Goal: Contribute content

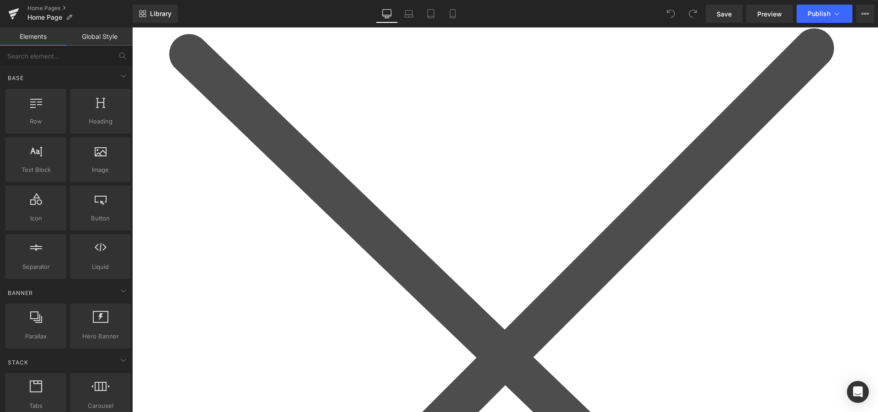
scroll to position [839, 0]
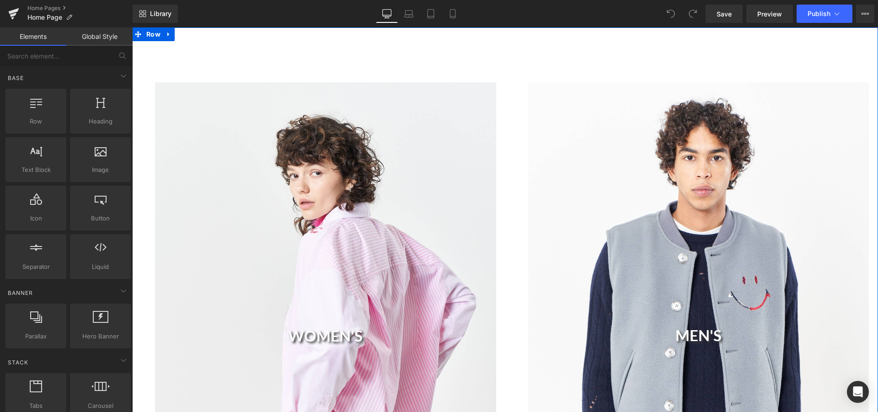
click at [506, 43] on div "WOMEN'S Heading Hero Banner MEN'S Heading Hero Banner Row Row" at bounding box center [505, 333] width 746 height 612
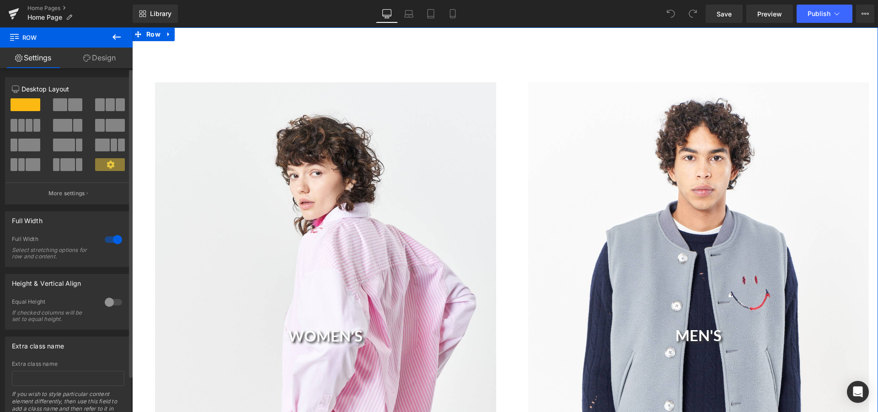
click at [111, 241] on div at bounding box center [113, 239] width 22 height 15
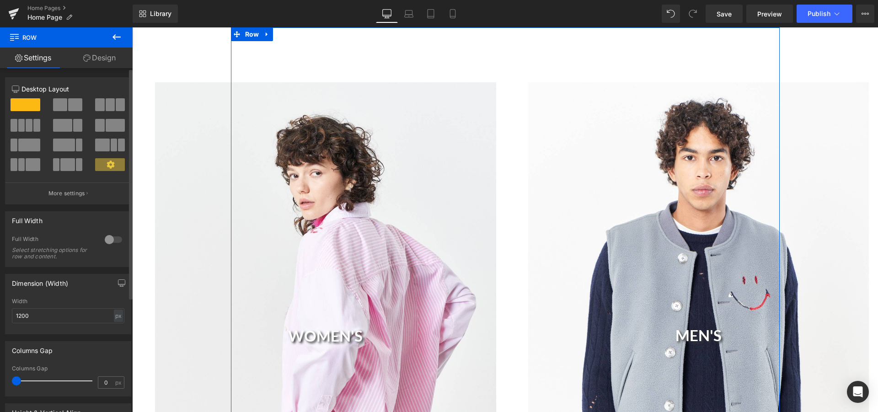
click at [108, 241] on div at bounding box center [113, 239] width 22 height 15
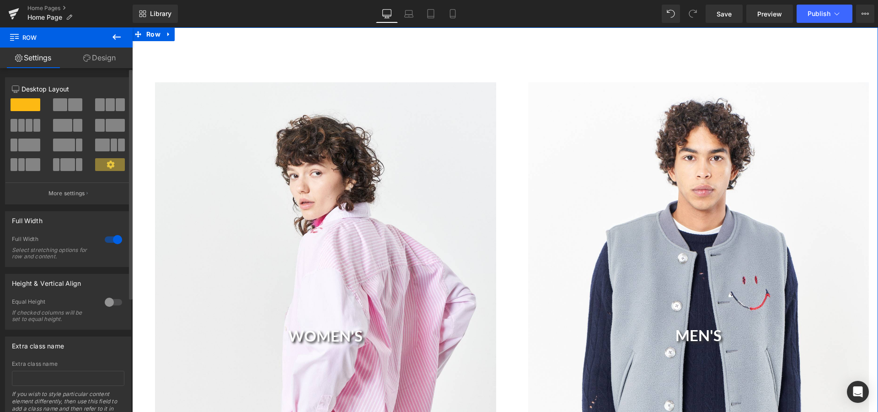
click at [108, 241] on div at bounding box center [113, 239] width 22 height 15
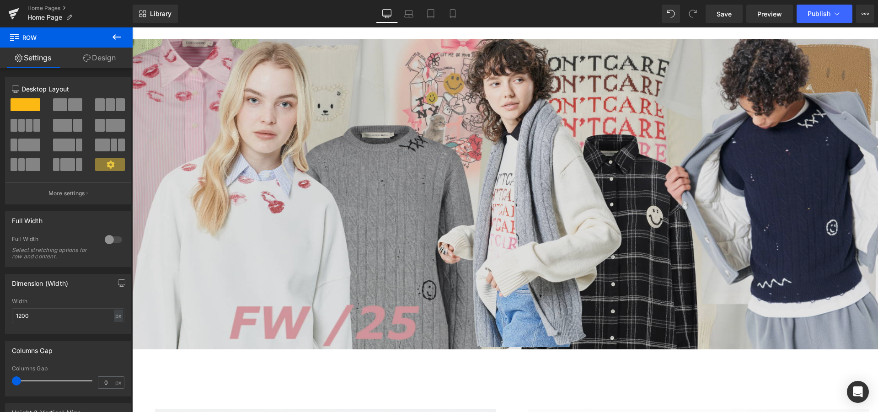
scroll to position [700, 0]
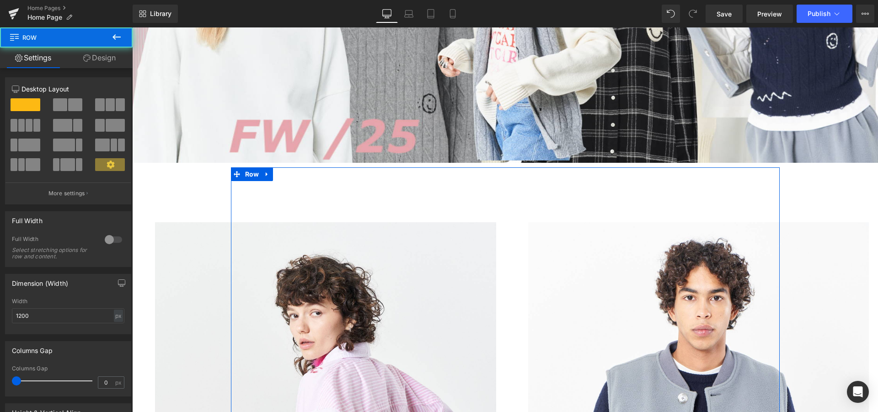
click at [266, 167] on link at bounding box center [267, 174] width 12 height 14
click at [288, 171] on icon at bounding box center [291, 174] width 6 height 7
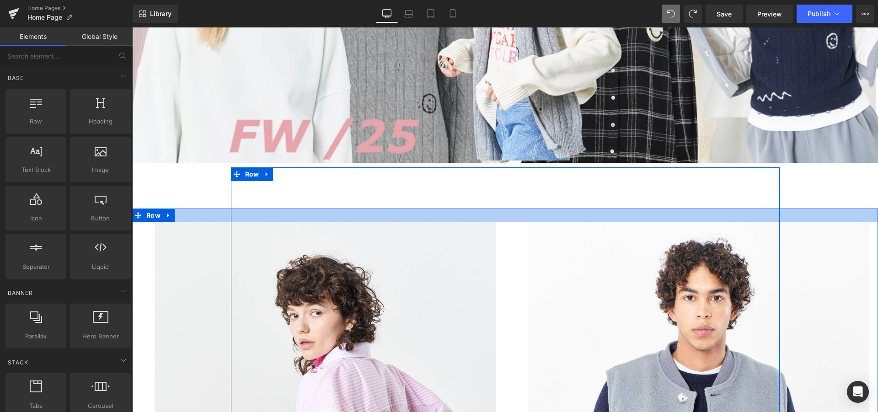
click at [187, 209] on div at bounding box center [505, 215] width 746 height 14
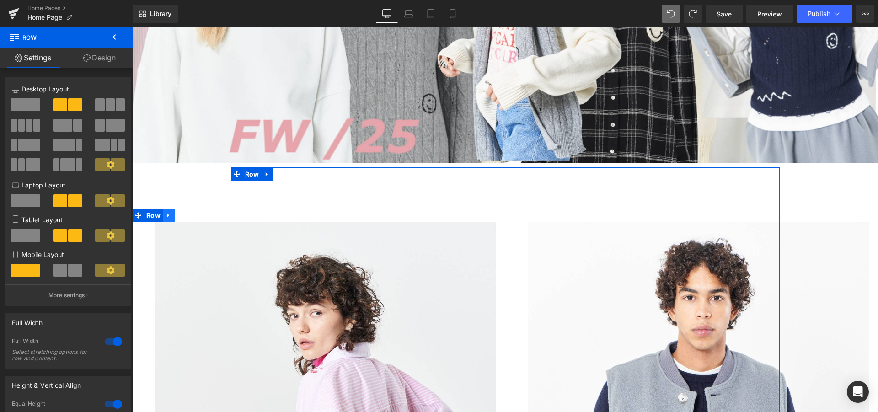
click at [166, 212] on icon at bounding box center [169, 215] width 6 height 7
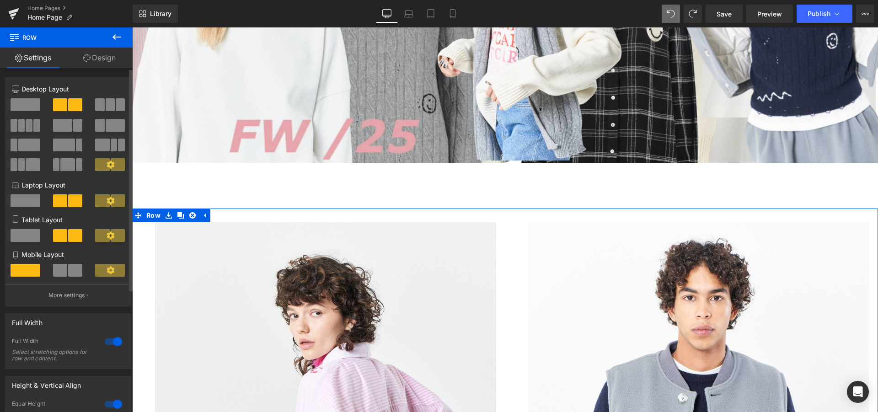
click at [111, 342] on div at bounding box center [113, 341] width 22 height 15
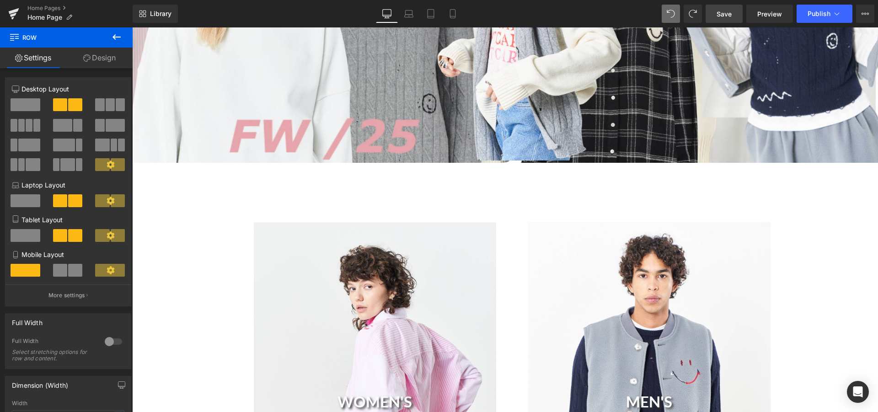
click at [728, 16] on span "Save" at bounding box center [723, 14] width 15 height 10
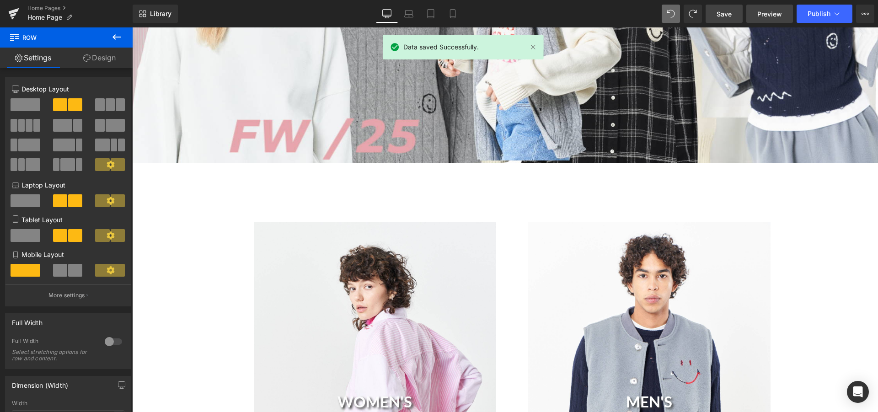
click at [764, 11] on span "Preview" at bounding box center [769, 14] width 25 height 10
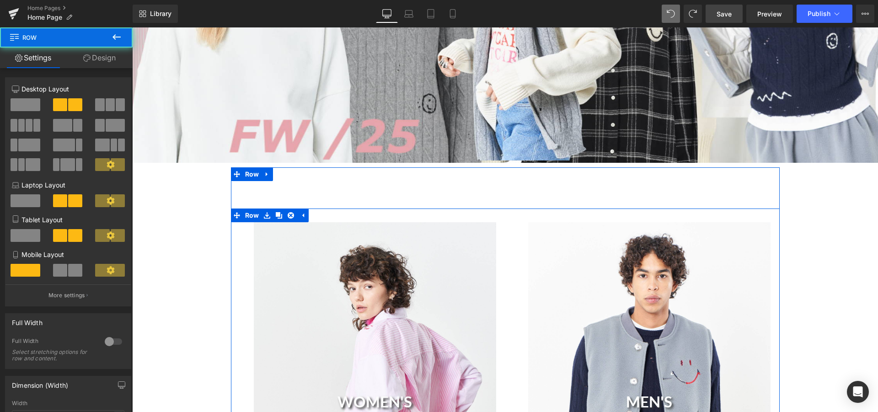
click at [505, 259] on div "MEN'S Heading Hero Banner" at bounding box center [642, 403] width 274 height 363
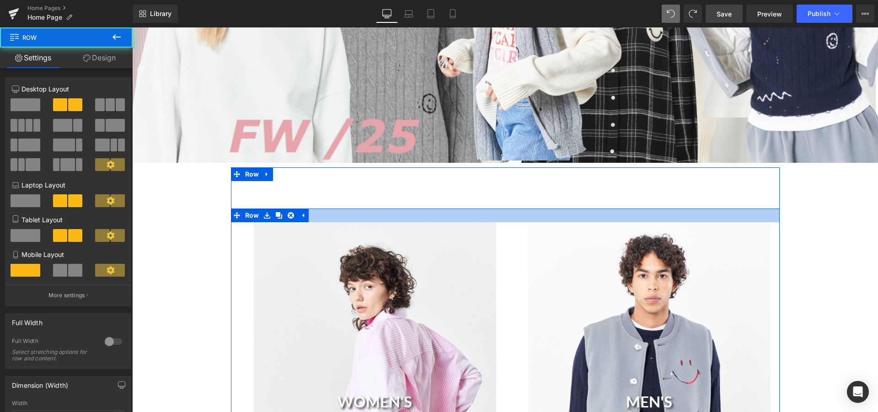
click at [516, 208] on div at bounding box center [505, 215] width 549 height 14
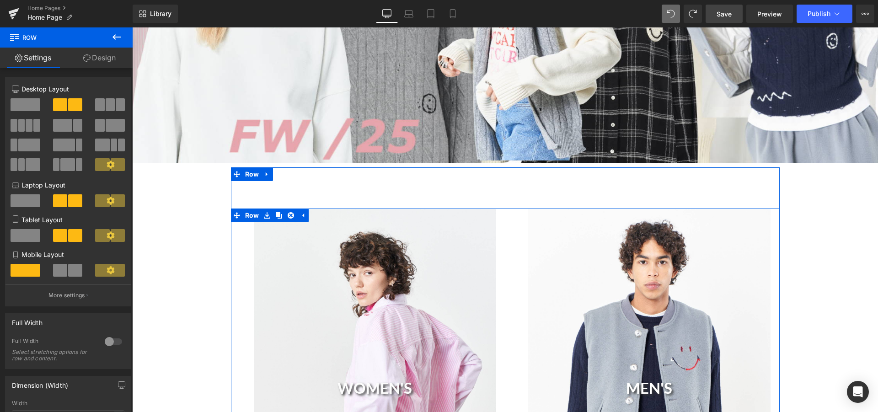
drag, startPoint x: 516, startPoint y: 211, endPoint x: 504, endPoint y: 213, distance: 12.0
click at [504, 213] on div "WOMEN'S Heading Hero Banner MEN'S Heading Hero Banner Row" at bounding box center [505, 392] width 549 height 368
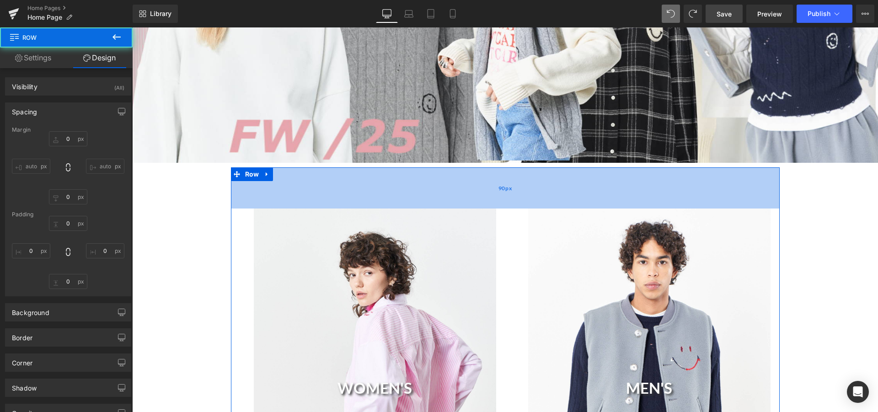
type input "0"
type input "10"
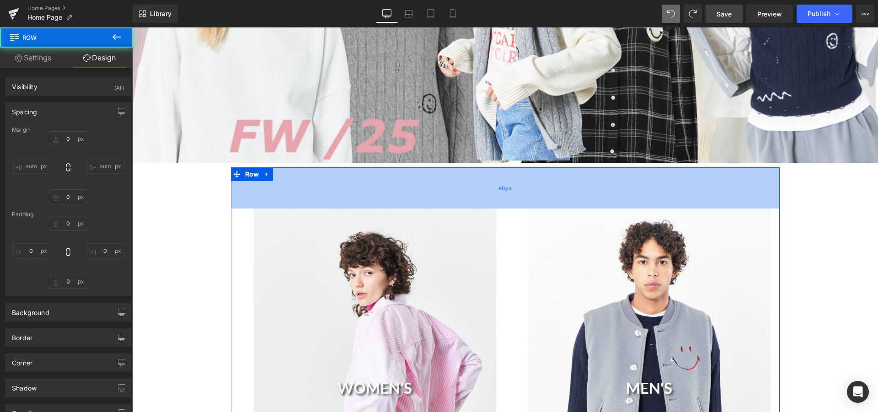
type input "0"
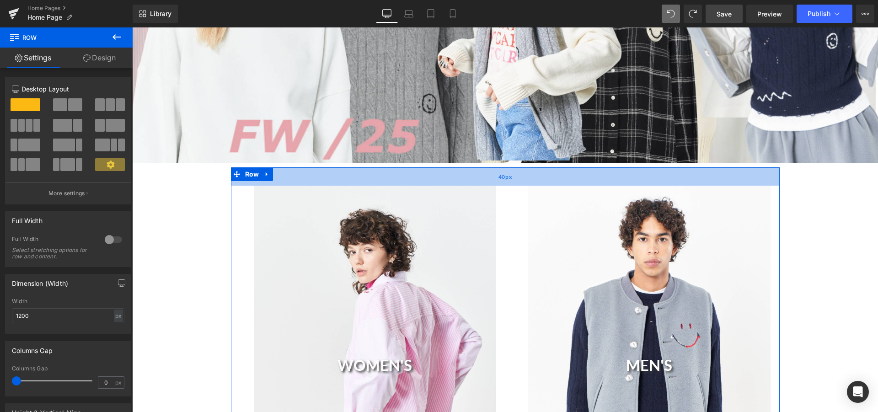
drag, startPoint x: 502, startPoint y: 192, endPoint x: 502, endPoint y: 170, distance: 22.9
click at [502, 170] on div "40px" at bounding box center [505, 176] width 549 height 18
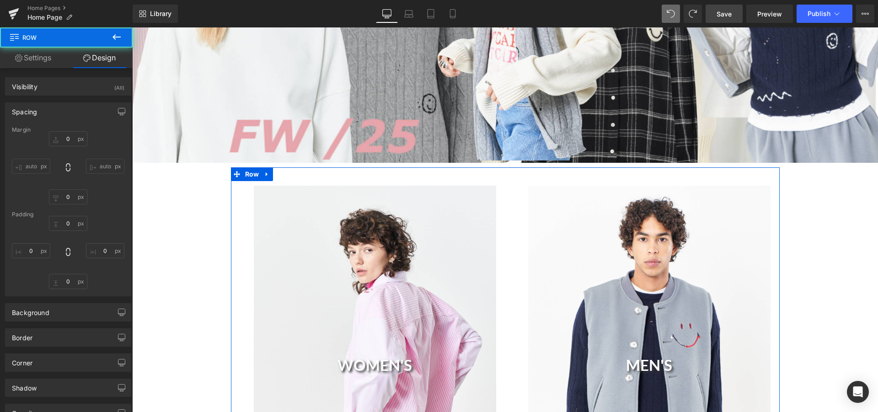
type input "0"
type input "40"
type input "0"
type input "90"
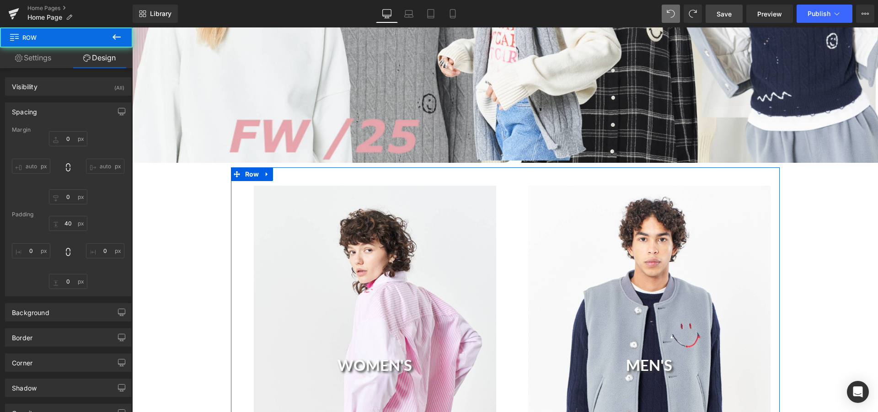
type input "0"
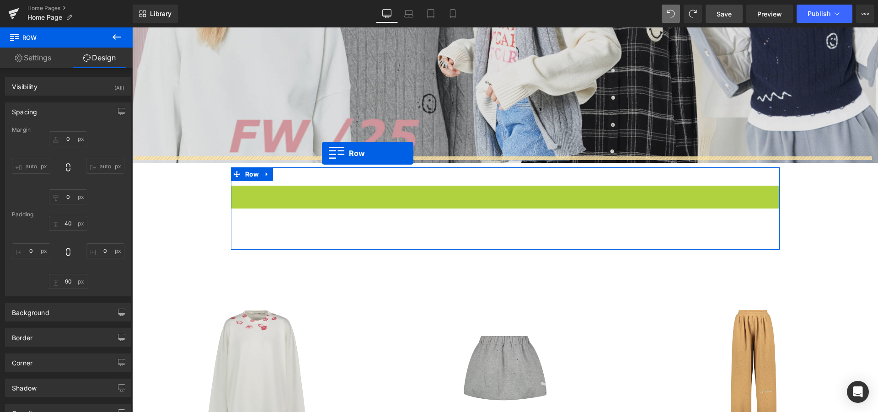
drag, startPoint x: 233, startPoint y: 187, endPoint x: 322, endPoint y: 153, distance: 94.8
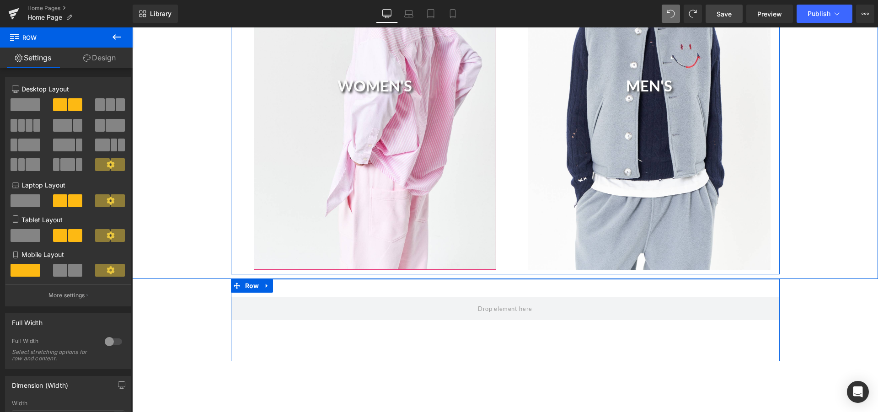
scroll to position [1026, 0]
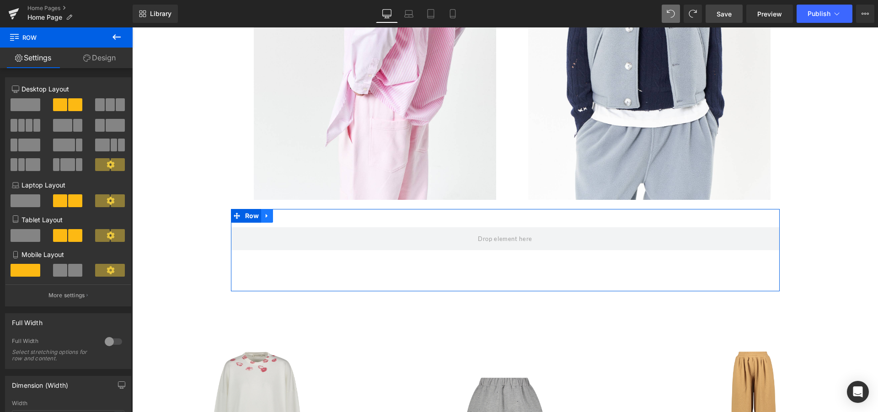
click at [267, 209] on link at bounding box center [267, 216] width 12 height 14
click at [292, 209] on link at bounding box center [291, 216] width 12 height 14
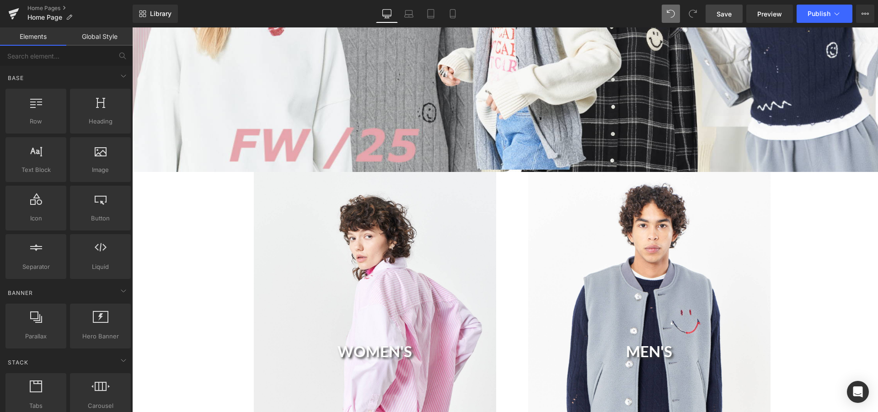
scroll to position [653, 0]
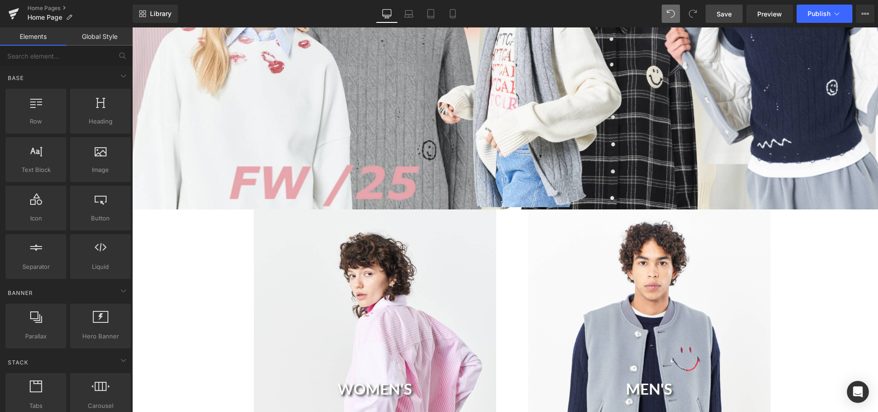
click at [403, 211] on div "WOMEN'S Heading Hero Banner" at bounding box center [375, 390] width 242 height 363
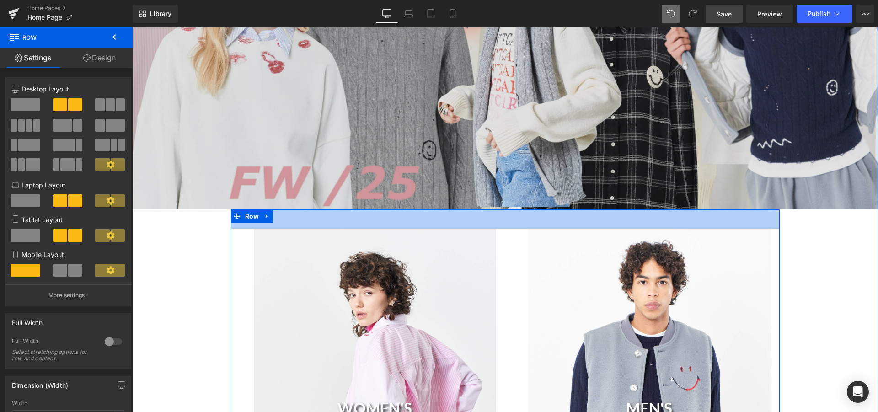
drag, startPoint x: 465, startPoint y: 204, endPoint x: 437, endPoint y: 198, distance: 29.1
click at [465, 224] on div "WOMEN'S Heading Hero Banner MEN'S Heading Hero Banner Row 42px" at bounding box center [505, 402] width 549 height 387
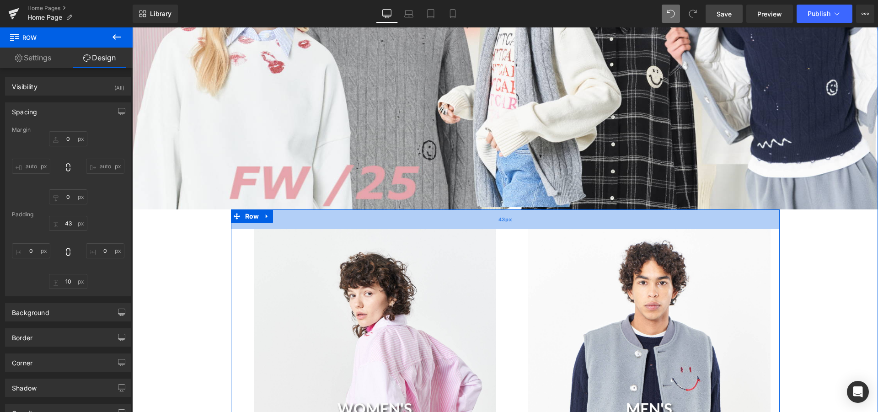
click at [358, 213] on div "43px" at bounding box center [505, 219] width 549 height 20
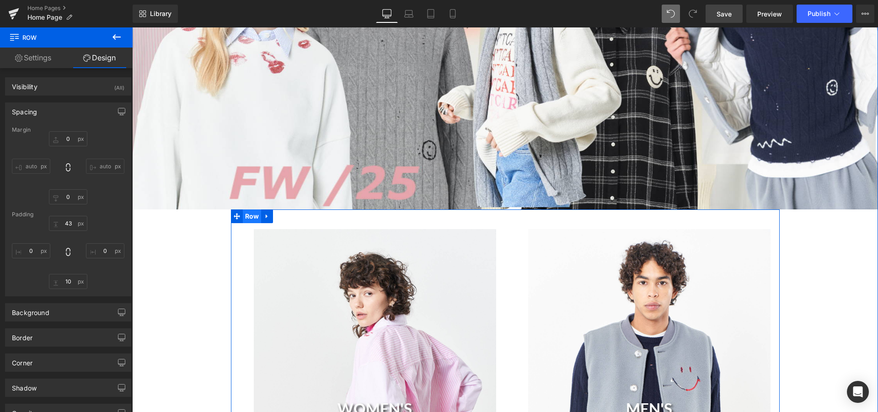
click at [245, 210] on span "Row" at bounding box center [252, 216] width 19 height 14
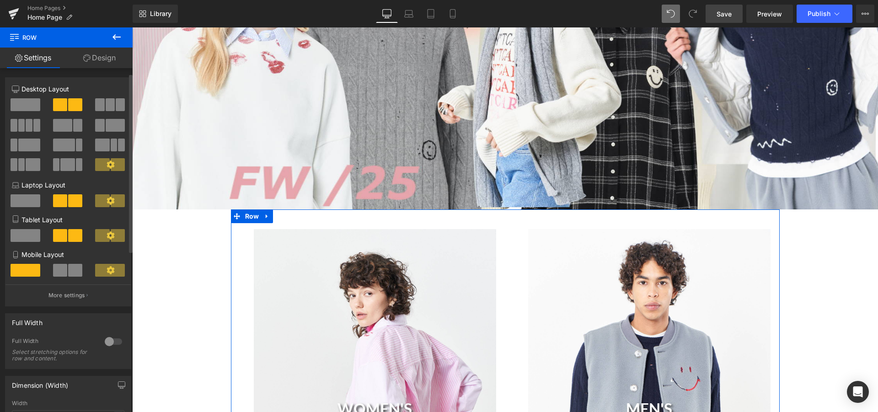
scroll to position [233, 0]
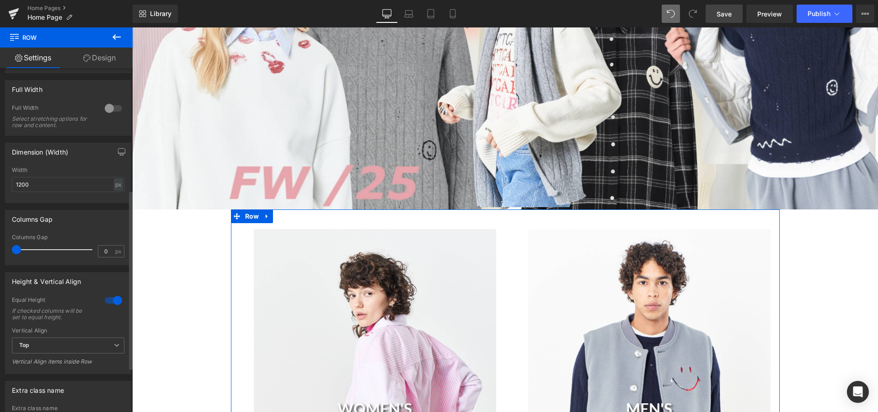
click at [105, 104] on div at bounding box center [113, 108] width 22 height 15
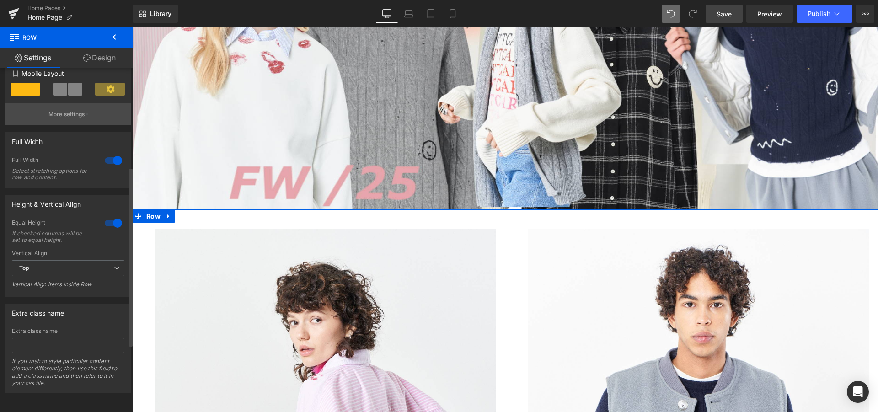
scroll to position [189, 0]
click at [107, 155] on div at bounding box center [113, 160] width 22 height 15
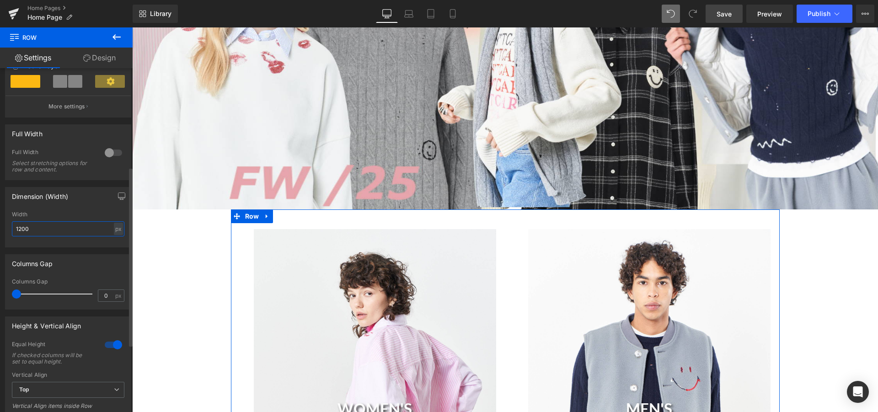
click at [54, 234] on input "1200" at bounding box center [68, 228] width 112 height 15
drag, startPoint x: 54, startPoint y: 234, endPoint x: 0, endPoint y: 223, distance: 55.4
click at [12, 223] on input "1200" at bounding box center [68, 228] width 112 height 15
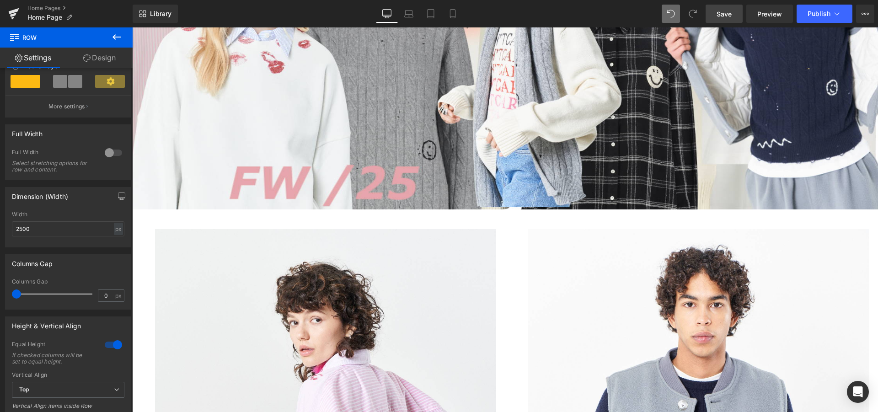
click at [726, 15] on span "Save" at bounding box center [723, 14] width 15 height 10
click at [776, 13] on span "Preview" at bounding box center [769, 14] width 25 height 10
click at [732, 9] on span "Save" at bounding box center [723, 14] width 15 height 10
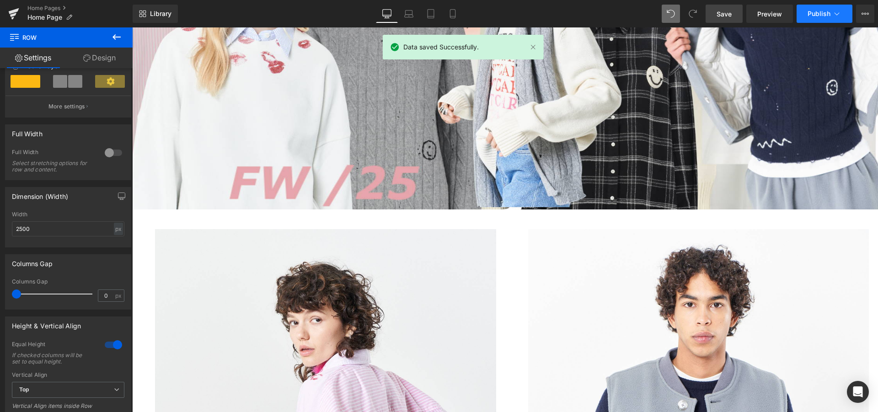
click at [819, 12] on span "Publish" at bounding box center [818, 13] width 23 height 7
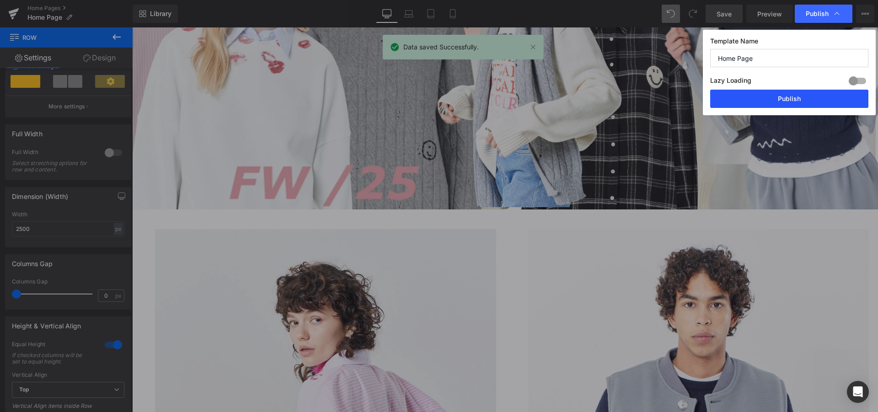
click at [816, 97] on button "Publish" at bounding box center [789, 99] width 158 height 18
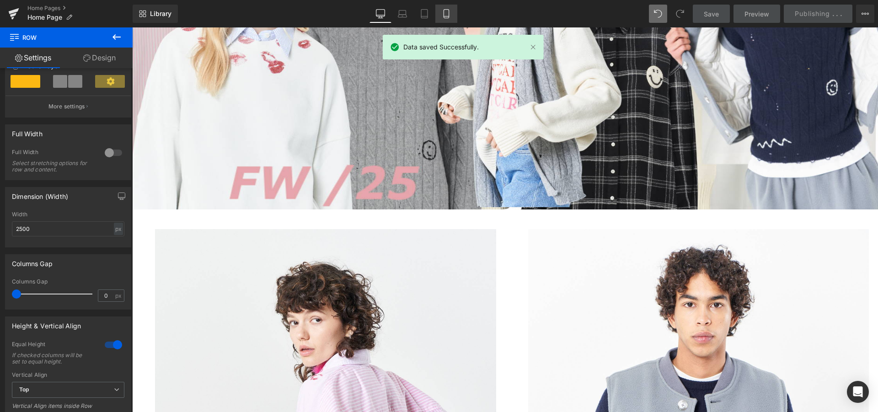
click at [449, 14] on icon at bounding box center [446, 13] width 9 height 9
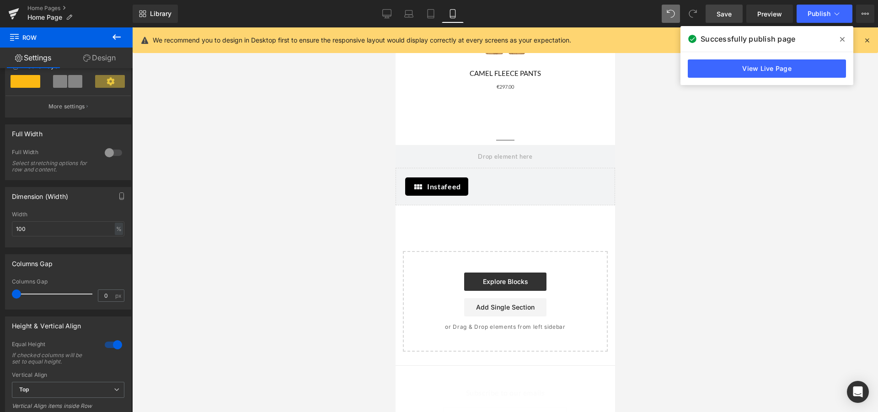
scroll to position [1586, 0]
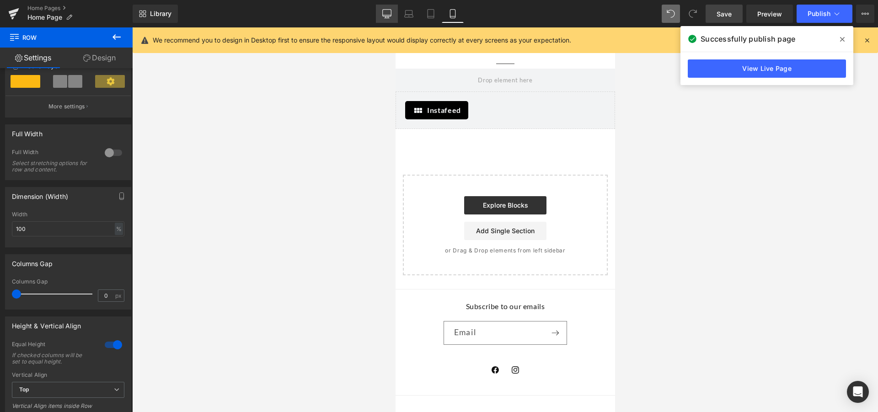
click at [389, 14] on icon at bounding box center [386, 13] width 9 height 9
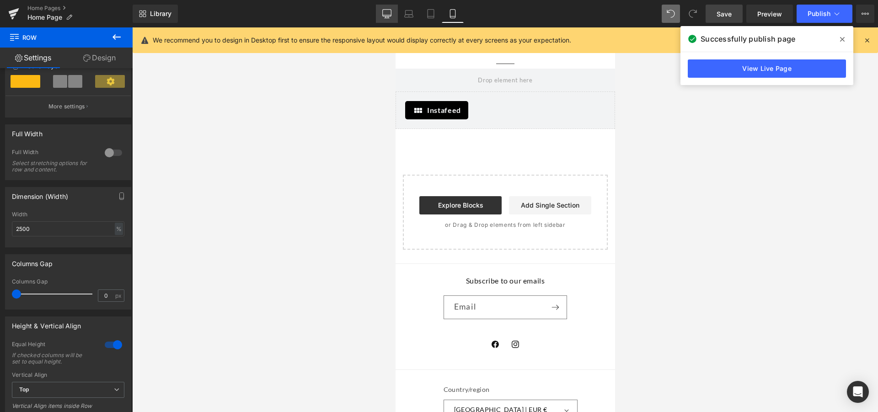
scroll to position [699, 0]
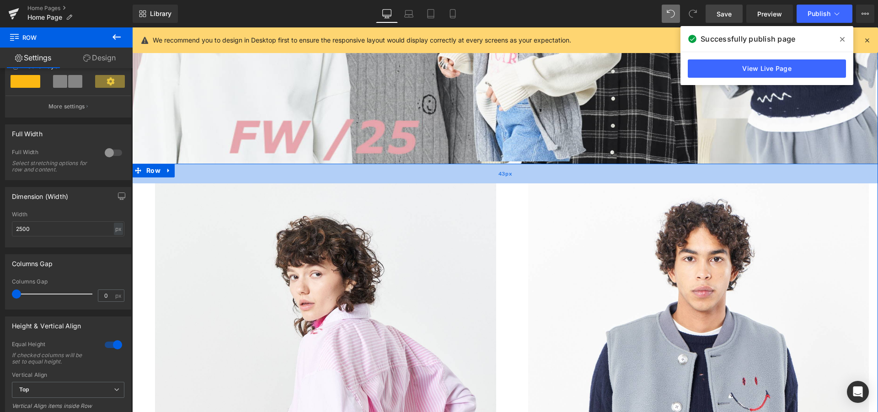
click at [488, 169] on div "43px" at bounding box center [505, 174] width 746 height 20
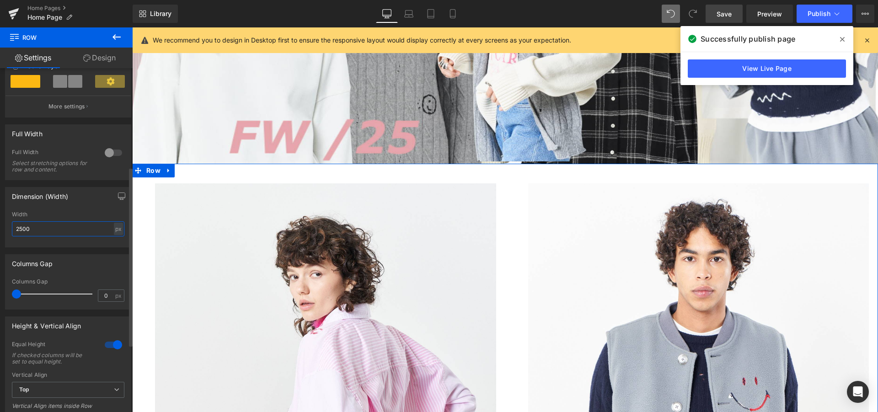
click at [48, 232] on input "2500" at bounding box center [68, 228] width 112 height 15
type input "2000"
click at [100, 262] on div "Columns Gap" at bounding box center [67, 263] width 125 height 17
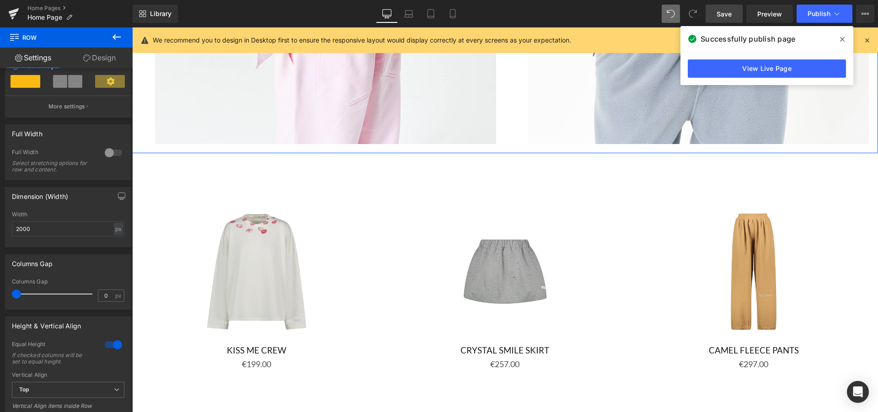
scroll to position [1258, 0]
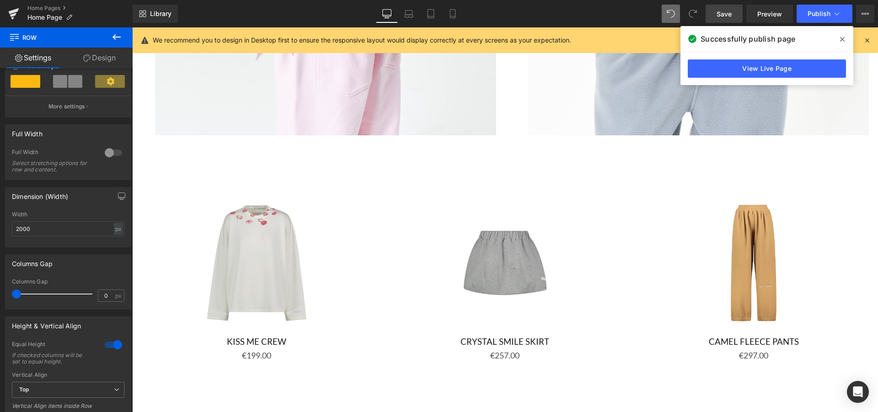
click at [732, 21] on link "Save" at bounding box center [723, 14] width 37 height 18
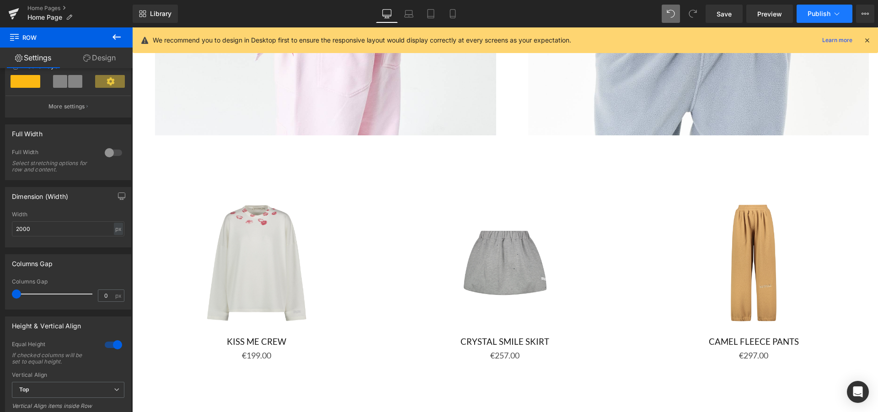
click at [817, 15] on span "Publish" at bounding box center [818, 13] width 23 height 7
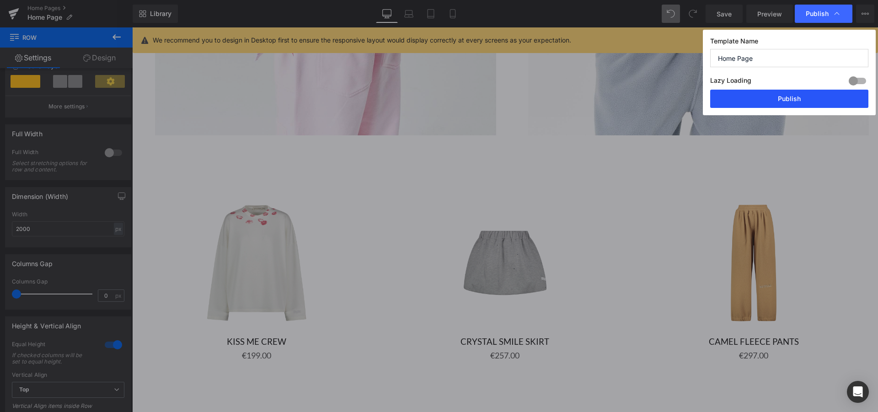
click at [797, 98] on button "Publish" at bounding box center [789, 99] width 158 height 18
